Goal: Information Seeking & Learning: Learn about a topic

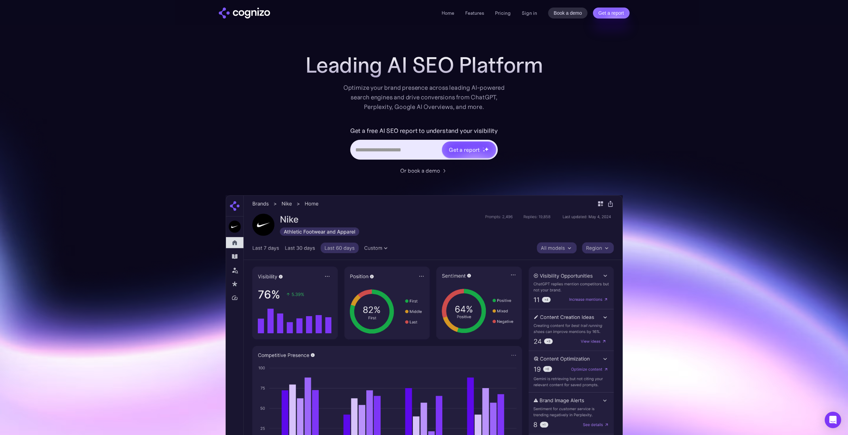
click at [370, 149] on input "Hero URL Input Form" at bounding box center [396, 149] width 90 height 13
type input "**********"
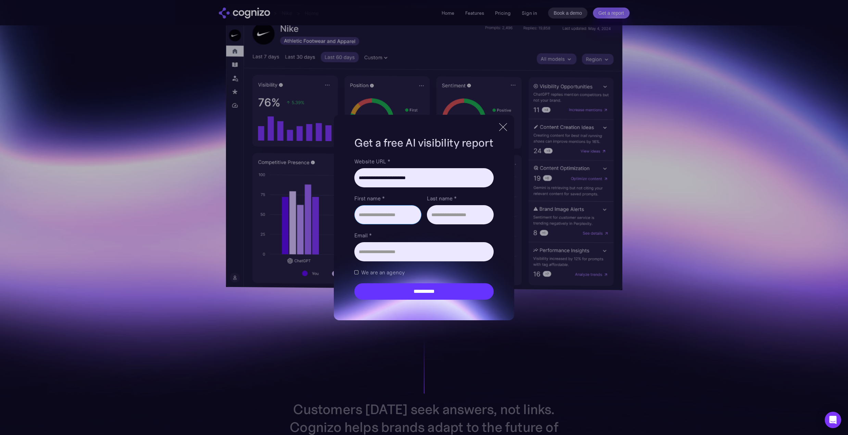
scroll to position [177, 0]
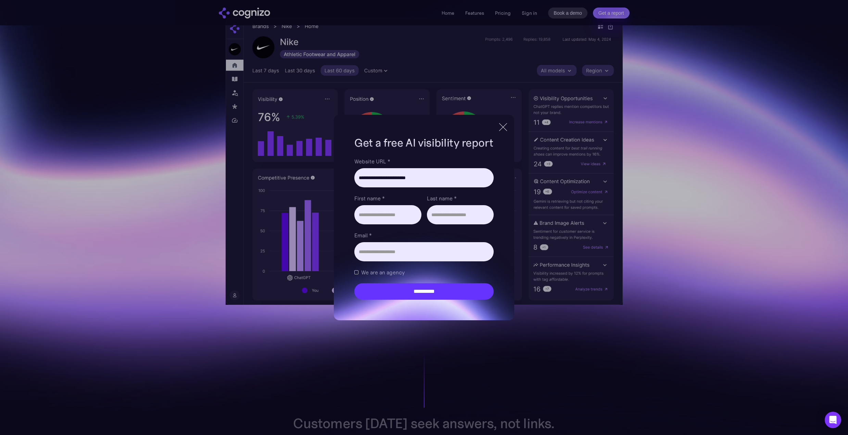
click at [503, 131] on div at bounding box center [503, 127] width 11 height 12
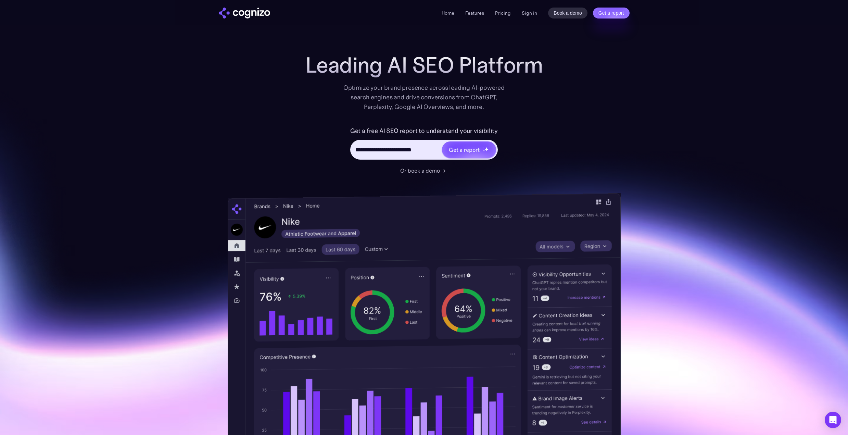
scroll to position [0, 0]
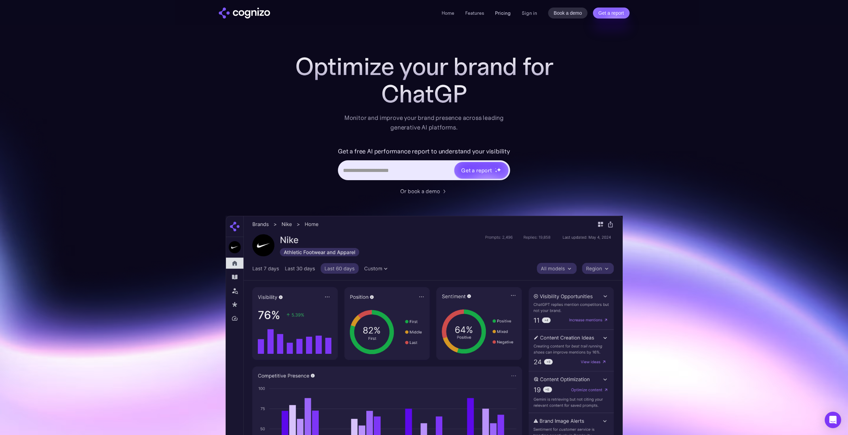
click at [501, 14] on link "Pricing" at bounding box center [503, 13] width 16 height 6
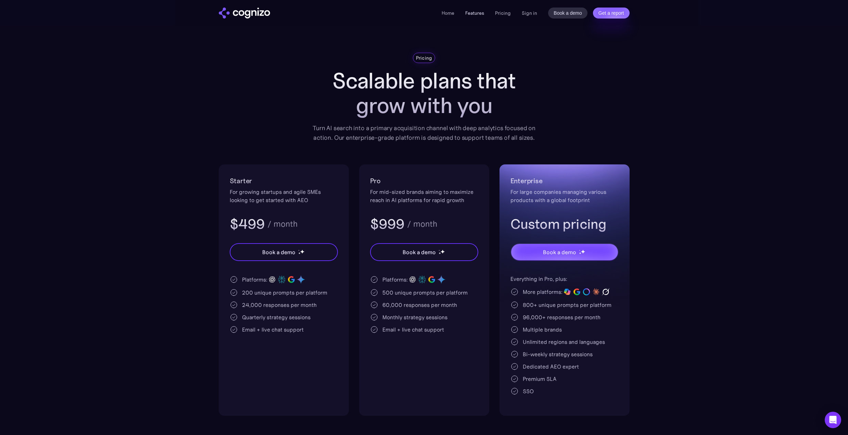
click at [472, 13] on link "Features" at bounding box center [474, 13] width 19 height 6
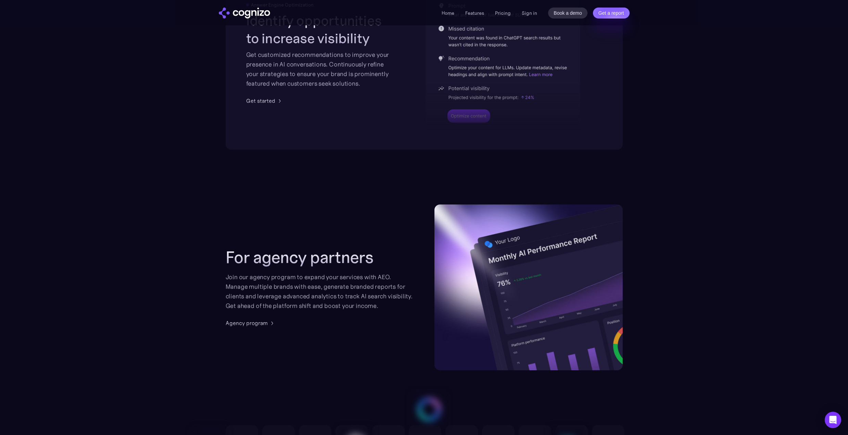
scroll to position [1485, 0]
click at [236, 325] on div "Agency program" at bounding box center [247, 322] width 42 height 8
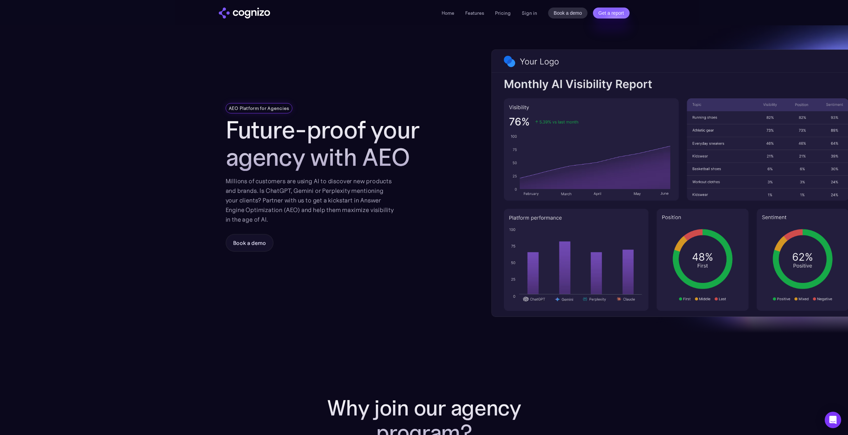
click at [474, 16] on li "Features" at bounding box center [474, 13] width 19 height 8
click at [454, 14] on link "Home" at bounding box center [448, 13] width 13 height 6
